Goal: Information Seeking & Learning: Find specific page/section

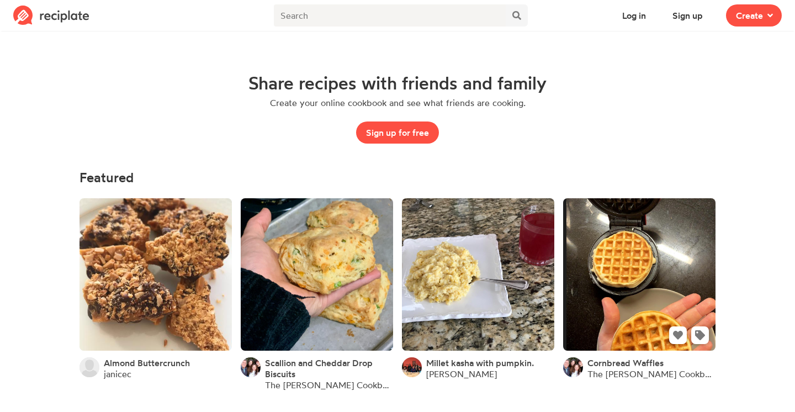
click at [625, 288] on link at bounding box center [639, 274] width 152 height 152
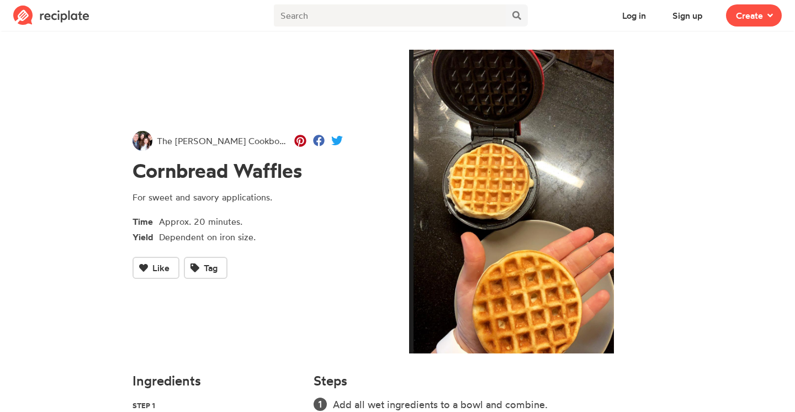
click at [41, 13] on img at bounding box center [51, 16] width 76 height 20
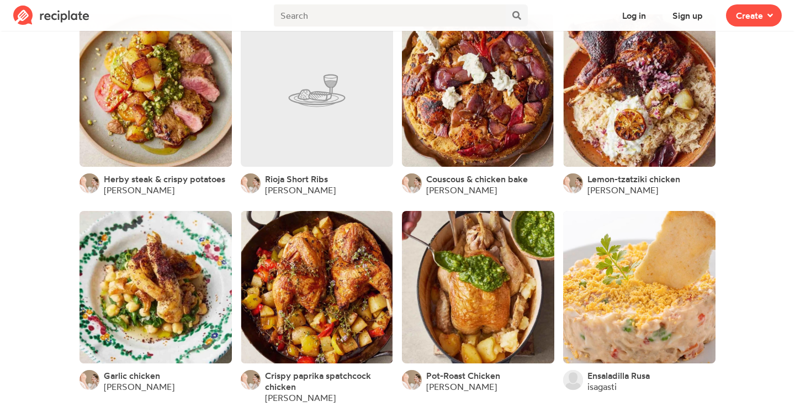
scroll to position [1581, 0]
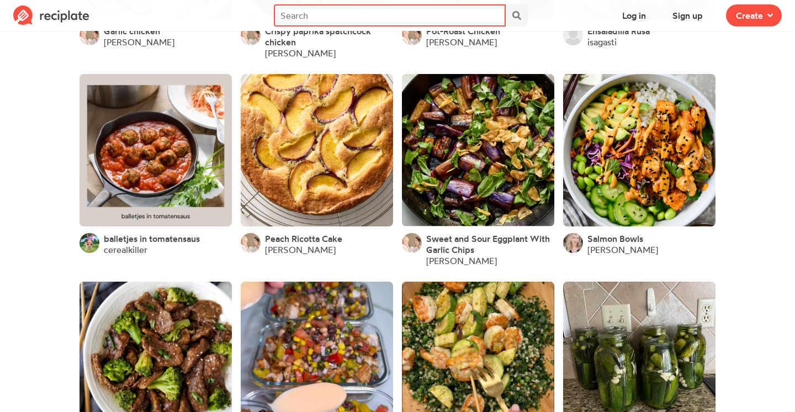
click at [349, 11] on input "text" at bounding box center [390, 15] width 232 height 22
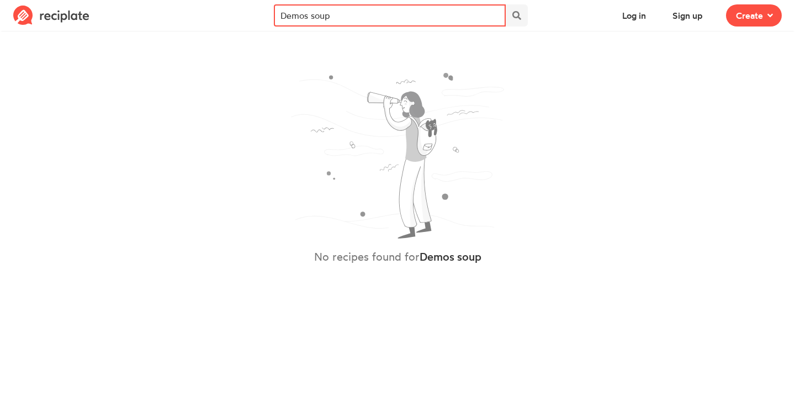
click at [362, 25] on input "Demos soup" at bounding box center [390, 15] width 232 height 22
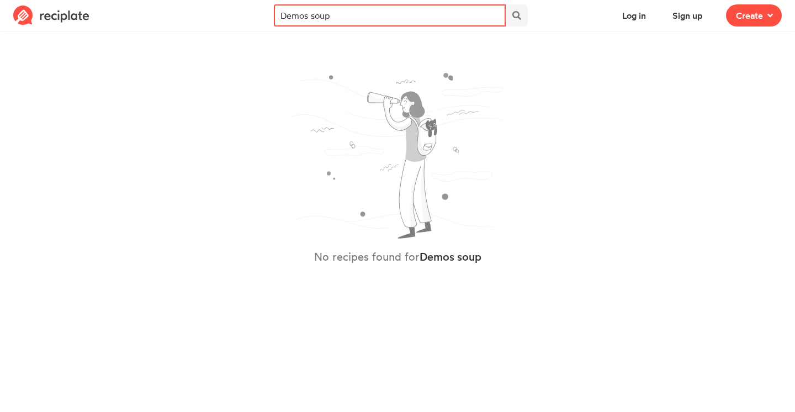
click at [362, 25] on input "Demos soup" at bounding box center [390, 15] width 232 height 22
click at [362, 25] on input "Demos" at bounding box center [390, 15] width 232 height 22
type input "soup"
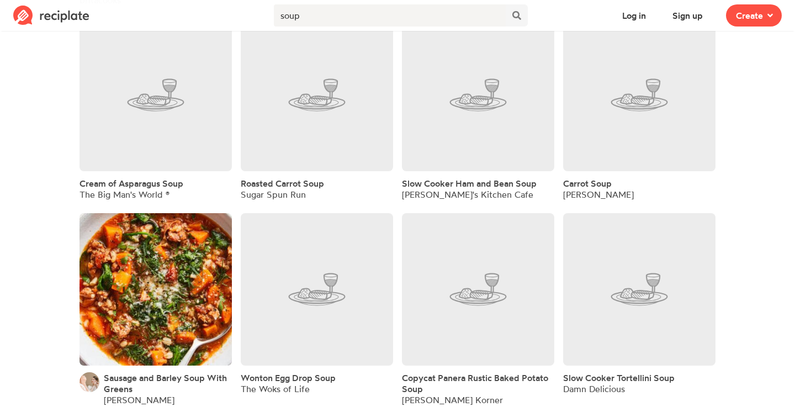
scroll to position [2636, 0]
